Goal: Find specific page/section: Find specific page/section

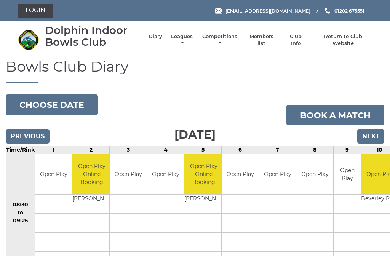
click at [271, 39] on link "Members list" at bounding box center [261, 40] width 32 height 14
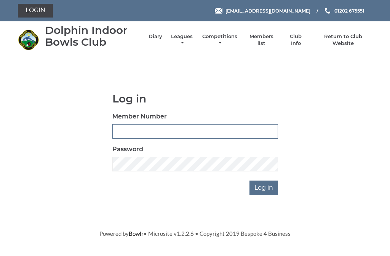
click at [119, 135] on input "Member Number" at bounding box center [194, 131] width 165 height 14
type input "2373"
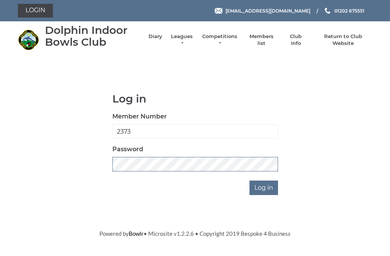
scroll to position [130, 0]
click at [264, 187] on input "Log in" at bounding box center [263, 187] width 29 height 14
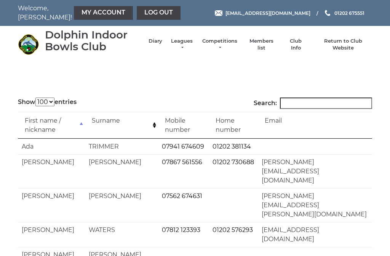
select select "100"
click at [302, 104] on input "Search:" at bounding box center [326, 102] width 92 height 11
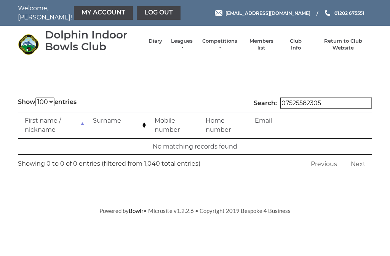
scroll to position [0, 0]
type input "07525582305"
